Goal: Information Seeking & Learning: Find specific fact

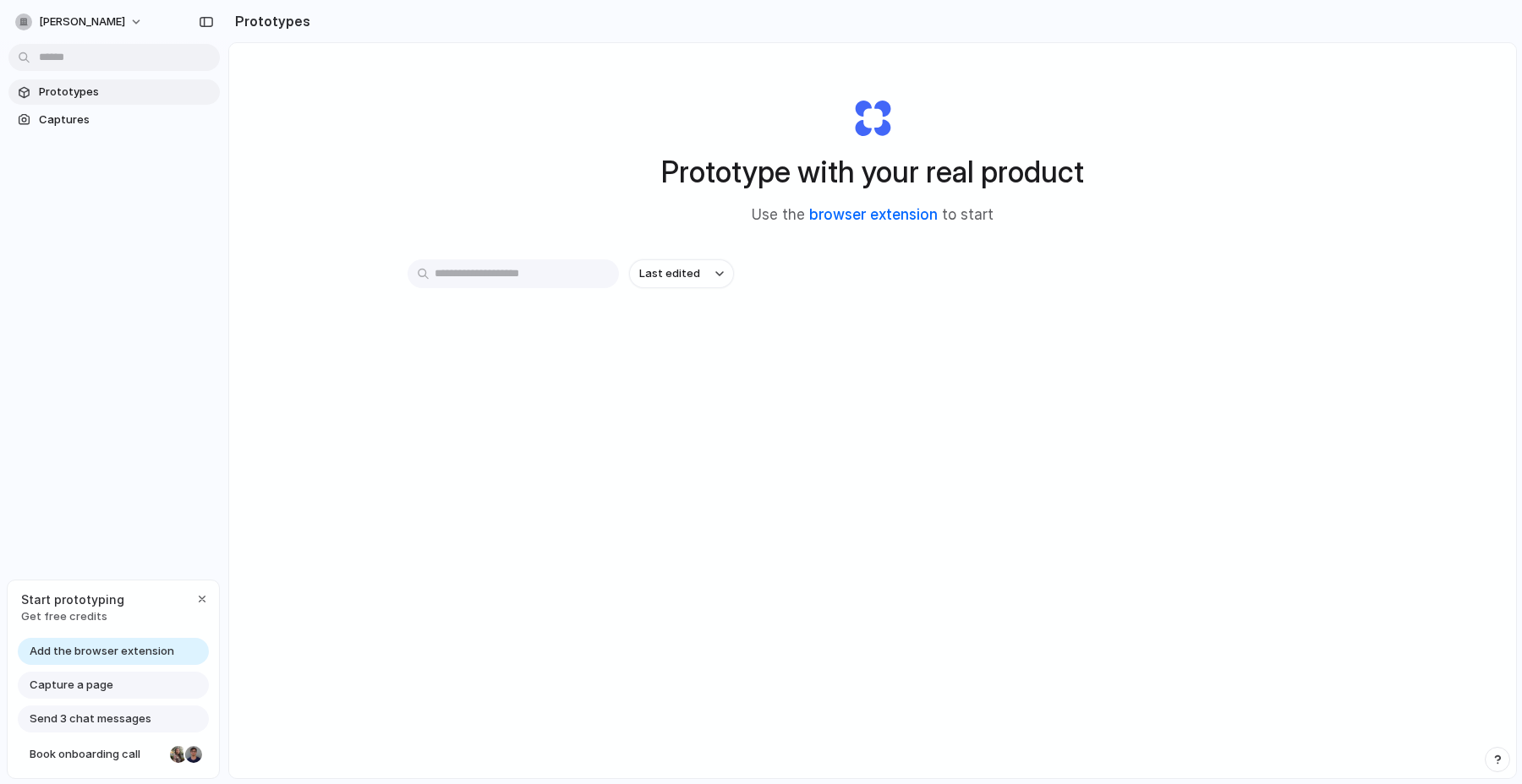
click at [892, 212] on link "browser extension" at bounding box center [873, 215] width 129 height 17
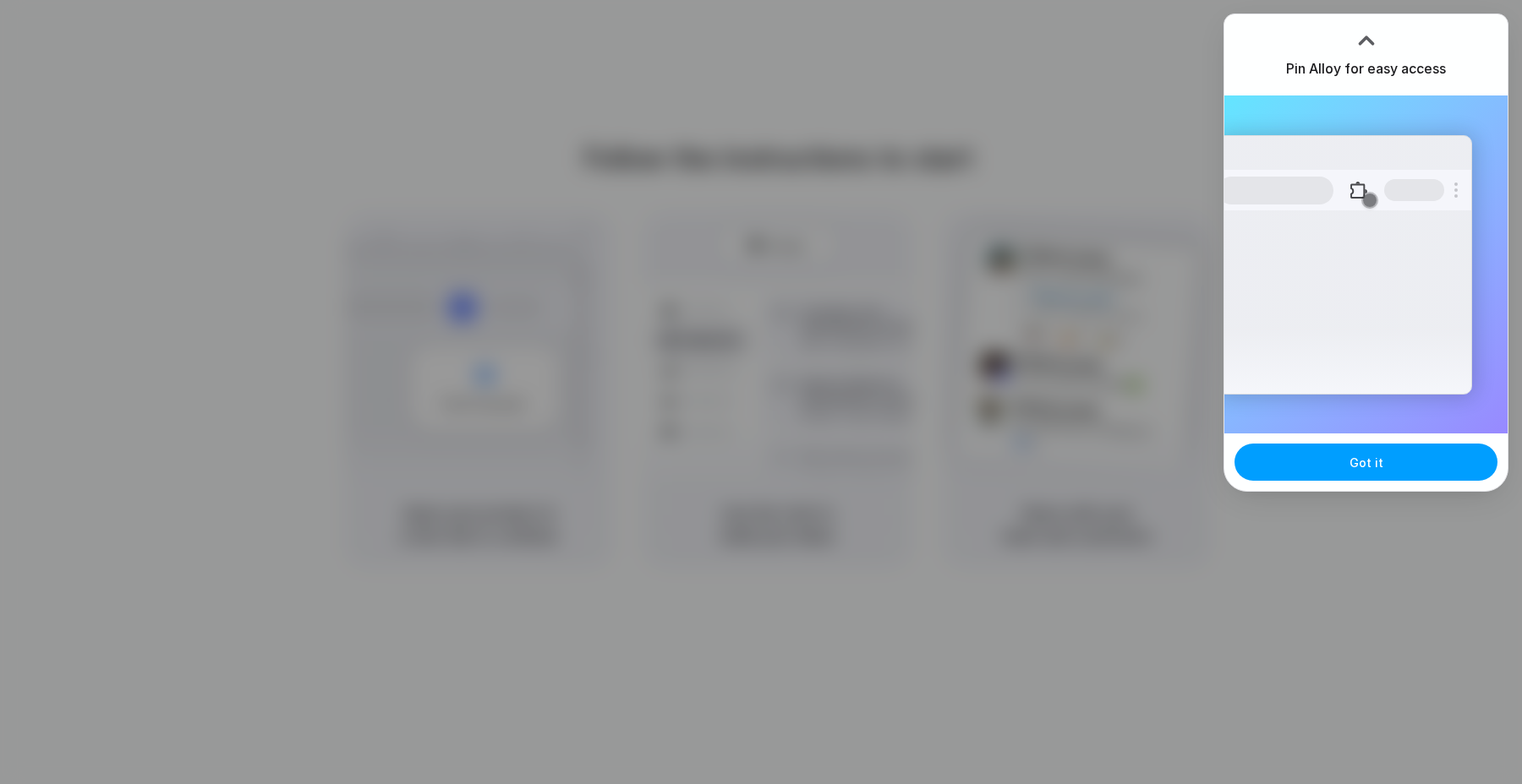
click at [1381, 458] on button "Got it" at bounding box center [1365, 462] width 263 height 37
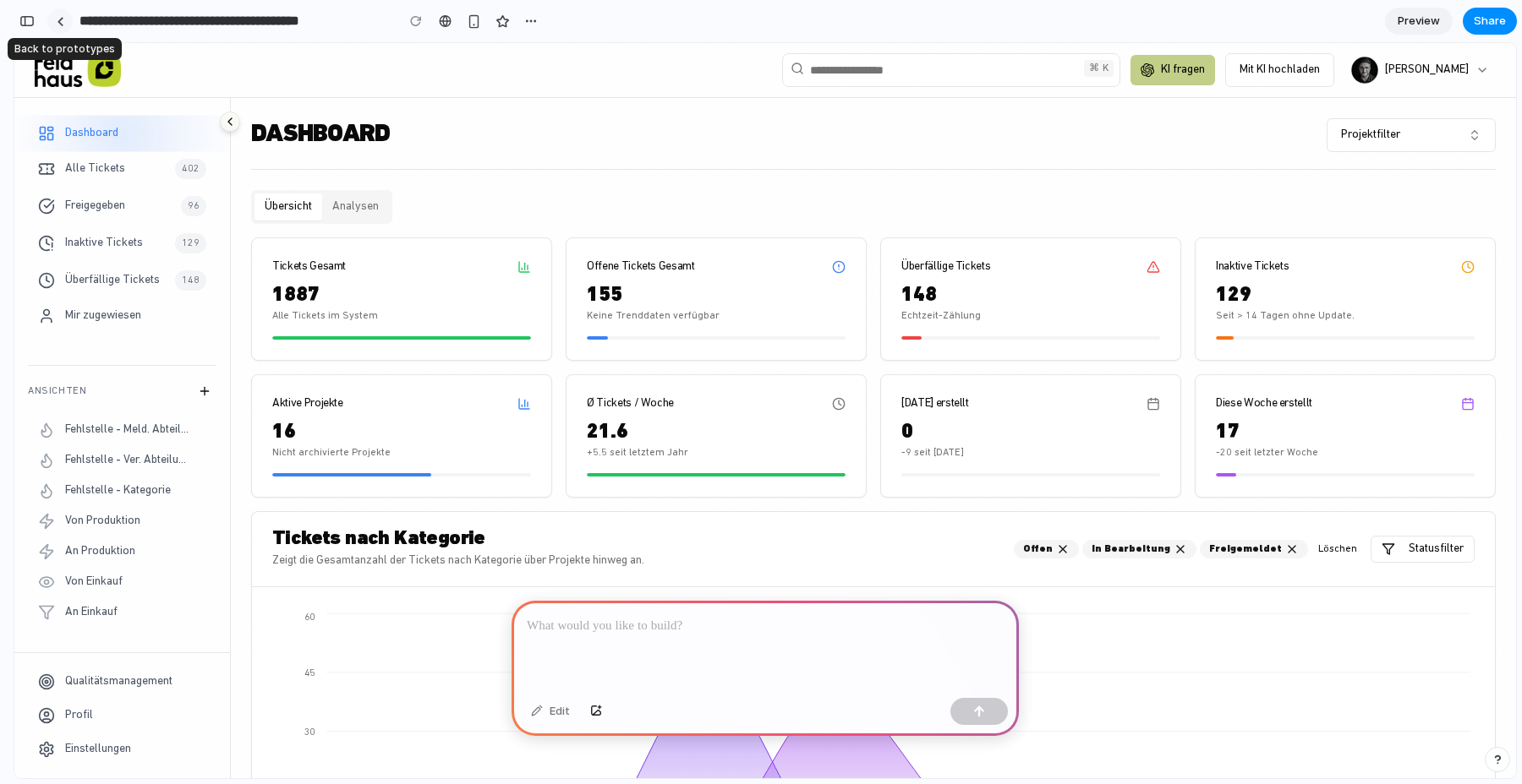
click at [57, 22] on div at bounding box center [60, 21] width 8 height 9
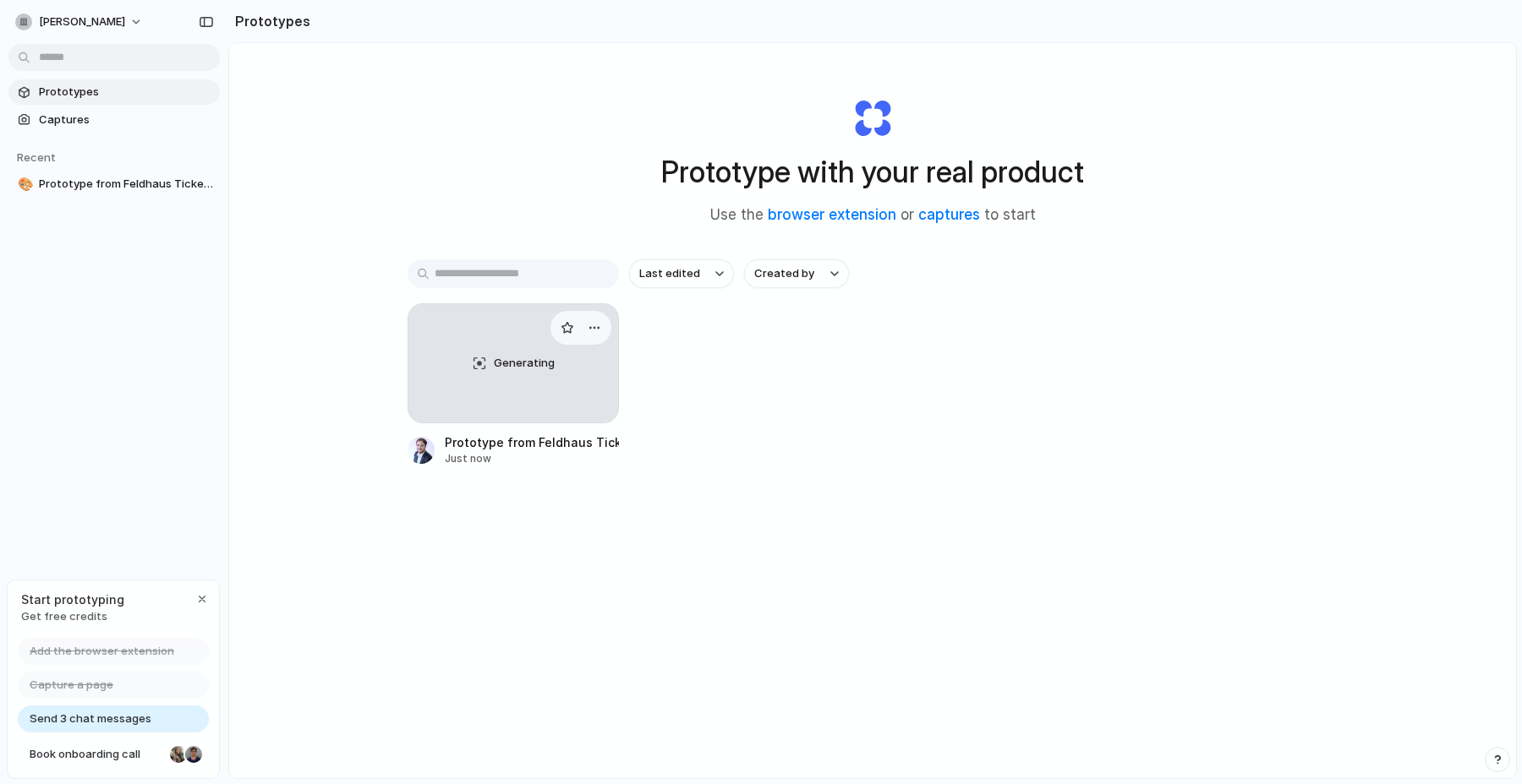
click at [518, 408] on div "Generating" at bounding box center [512, 363] width 210 height 118
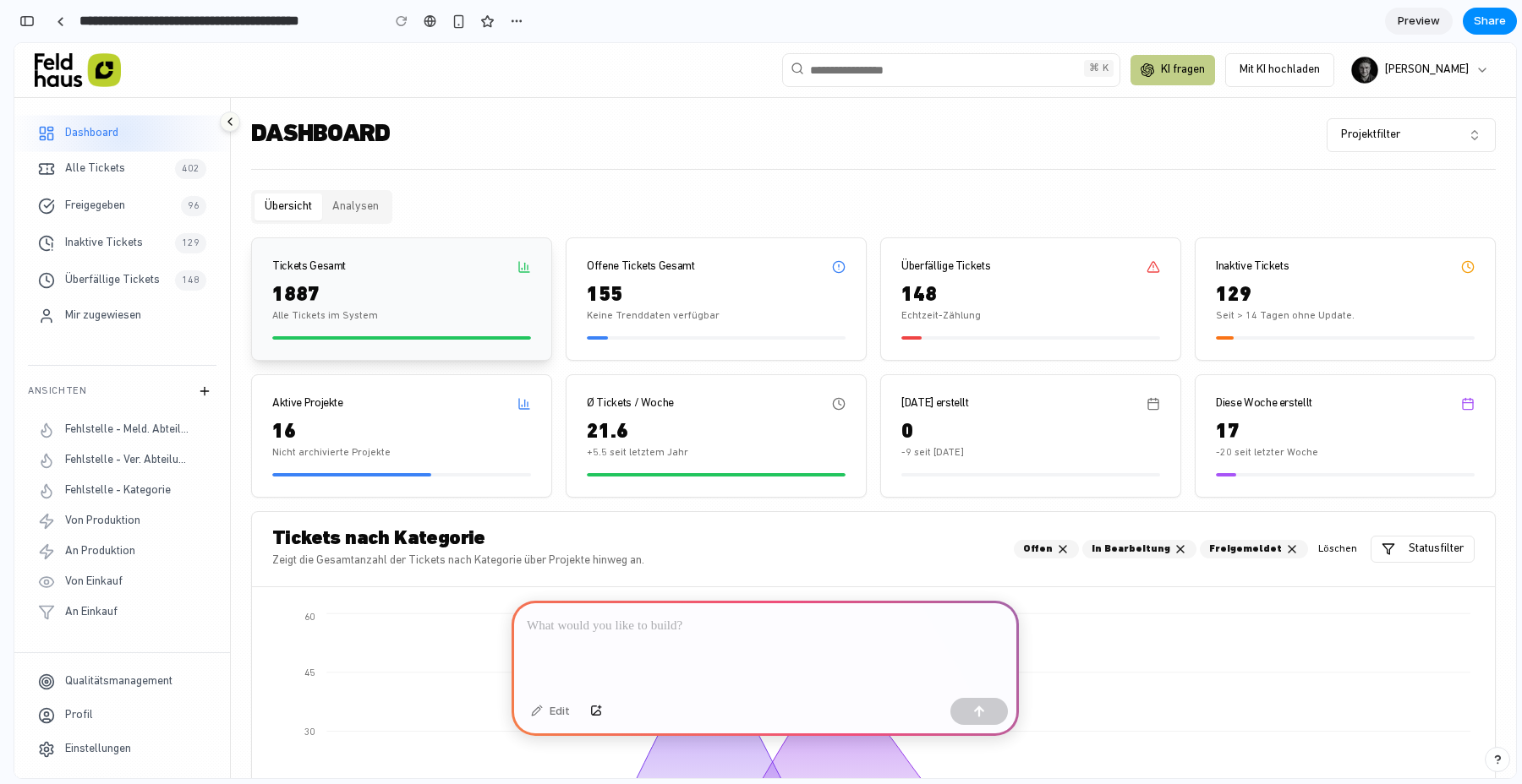
click at [415, 276] on div "Tickets Gesamt" at bounding box center [401, 260] width 299 height 44
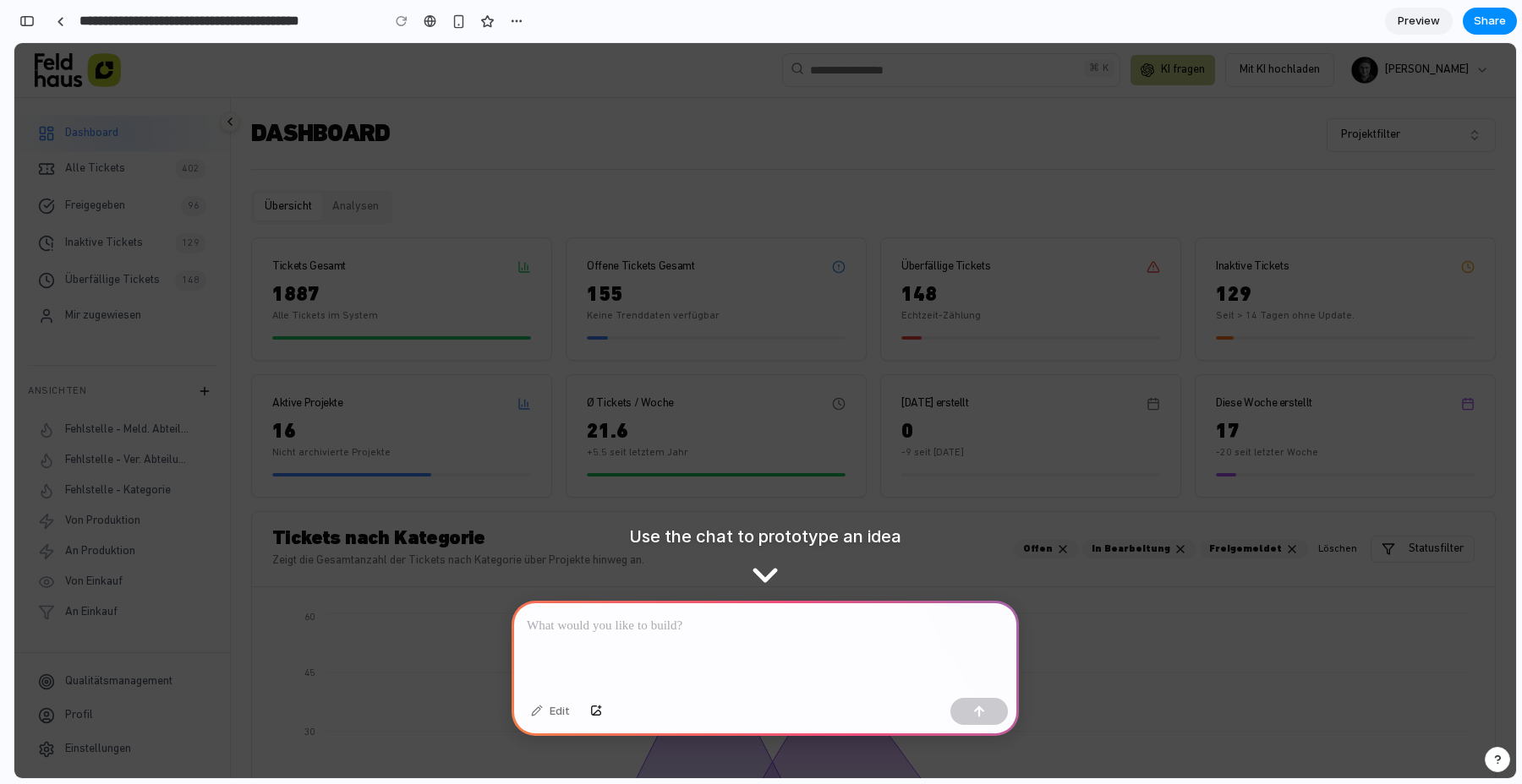
click at [359, 209] on button "Analysen" at bounding box center [356, 207] width 67 height 27
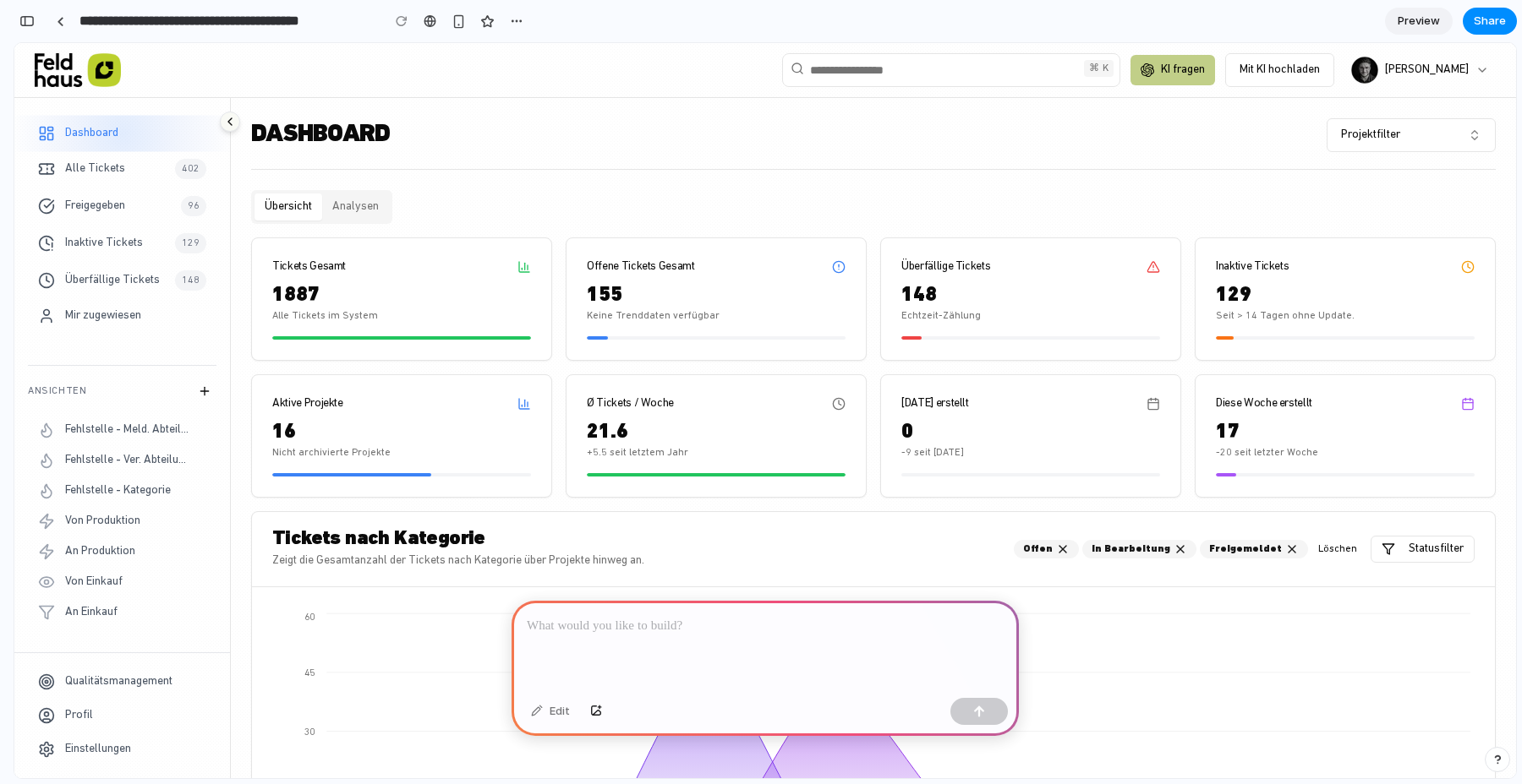
click at [366, 209] on button "Analysen" at bounding box center [356, 207] width 67 height 27
click at [339, 215] on button "Analysen" at bounding box center [356, 207] width 67 height 27
click at [127, 171] on link "Alle Tickets 402" at bounding box center [123, 169] width 189 height 33
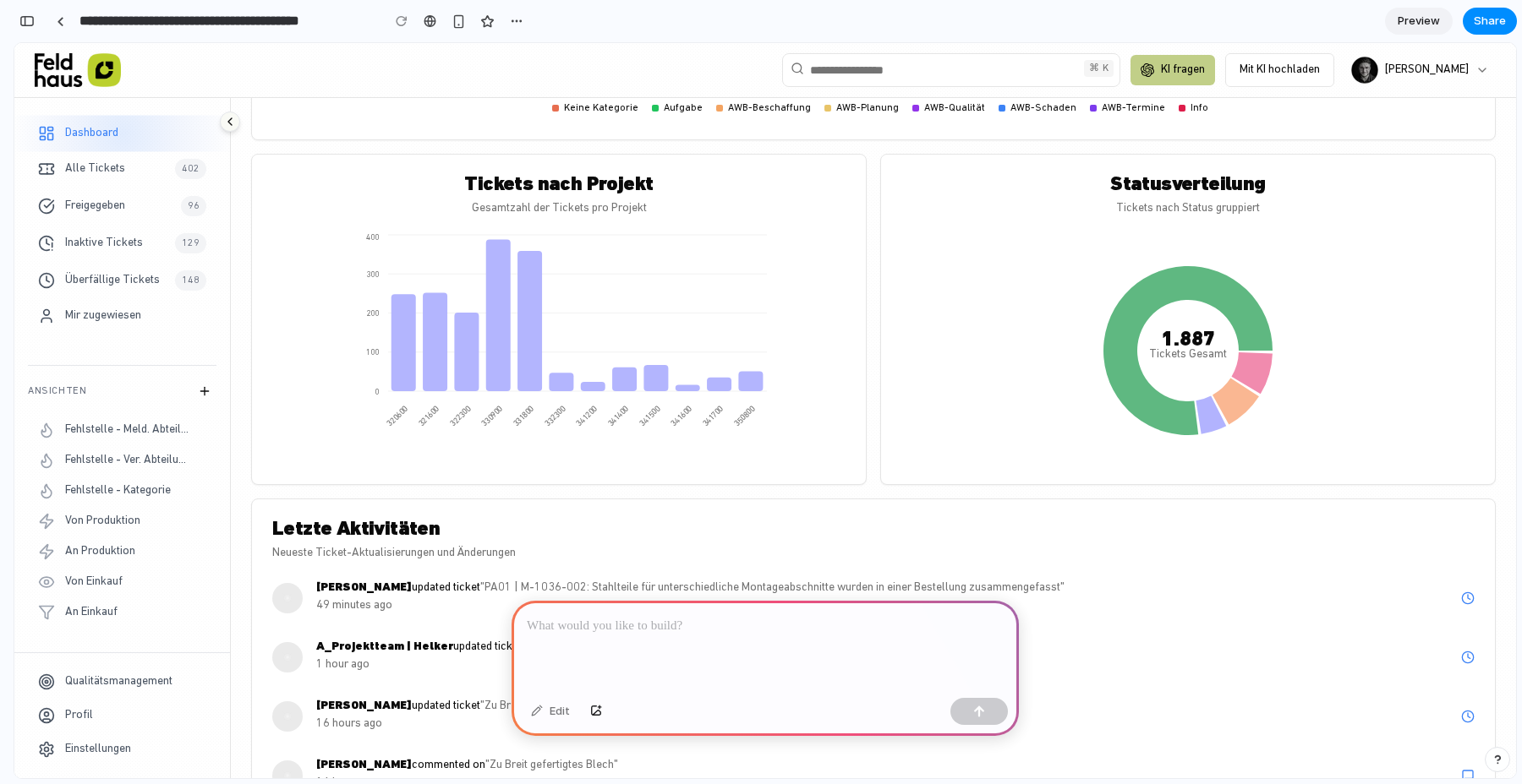
scroll to position [942, 0]
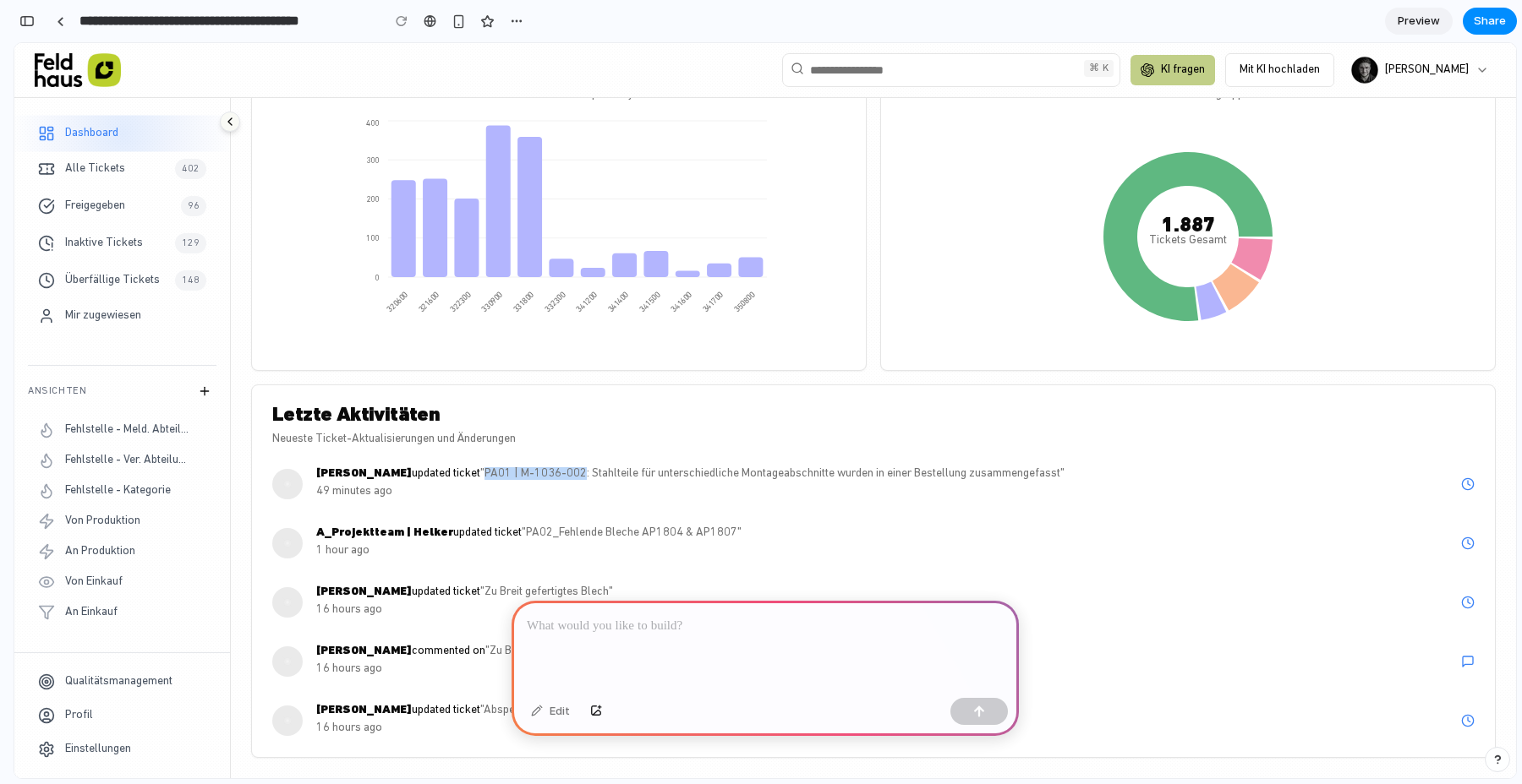
drag, startPoint x: 560, startPoint y: 474, endPoint x: 466, endPoint y: 476, distance: 94.0
click at [480, 476] on span ""PA01 | M-1036-002: Stahlteile für unterschiedliche Montageabschnitte wurden in…" at bounding box center [772, 474] width 584 height 13
copy span "PA01 | M-1036-002"
